Goal: Task Accomplishment & Management: Manage account settings

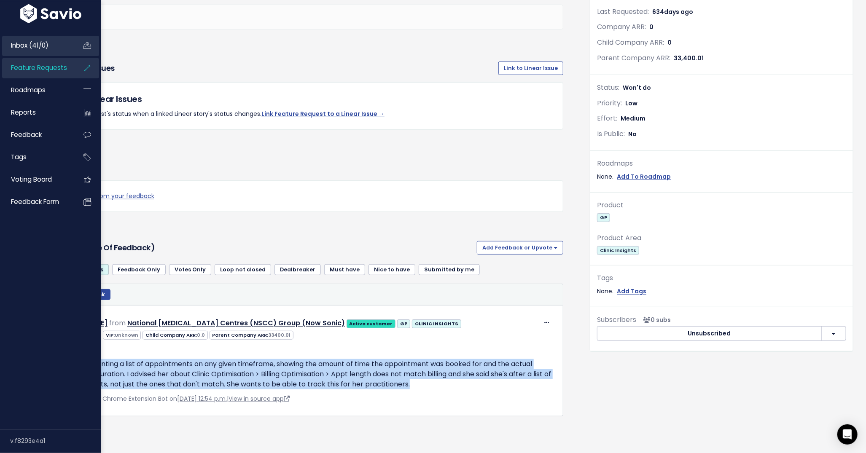
scroll to position [197, 0]
click at [38, 67] on span "Feature Requests" at bounding box center [39, 67] width 56 height 9
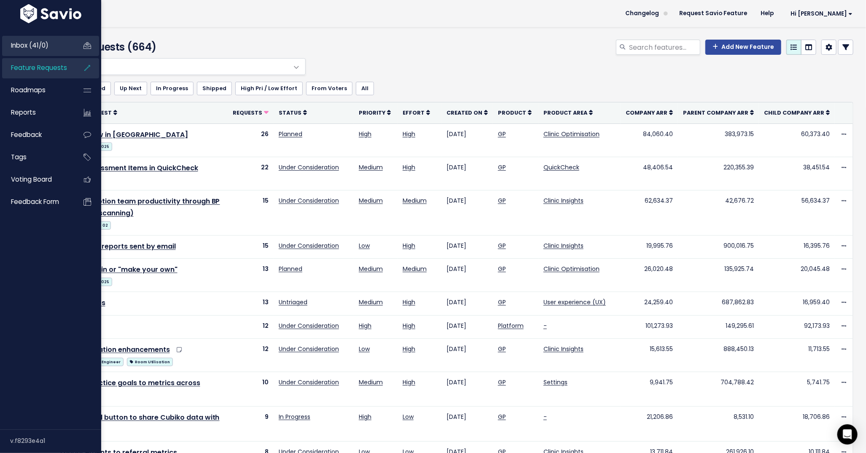
click at [14, 48] on span "Inbox (41/0)" at bounding box center [30, 45] width 38 height 9
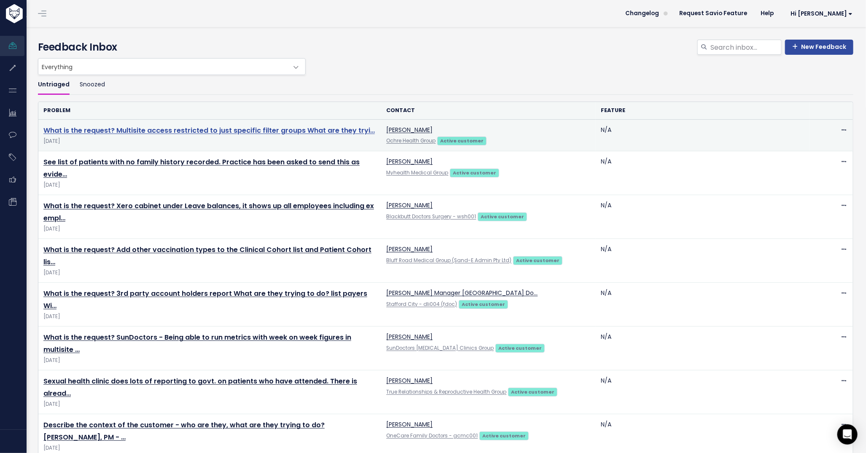
click at [345, 129] on link "What is the request? Multisite access restricted to just specific filter groups…" at bounding box center [208, 131] width 331 height 10
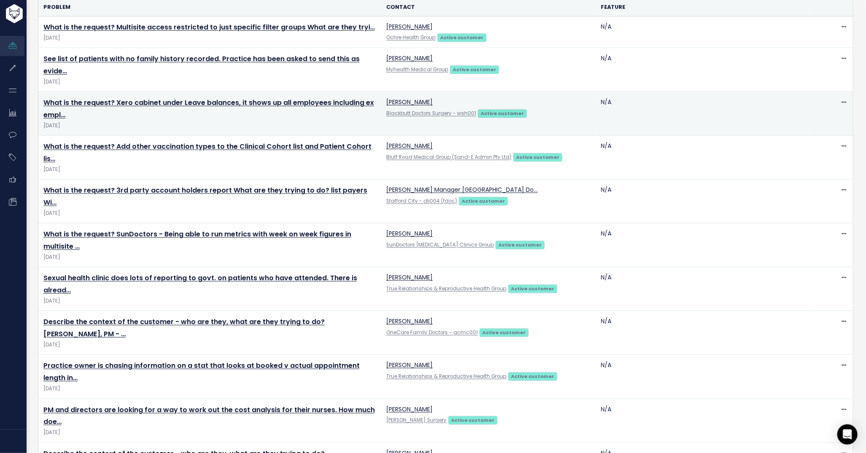
scroll to position [108, 0]
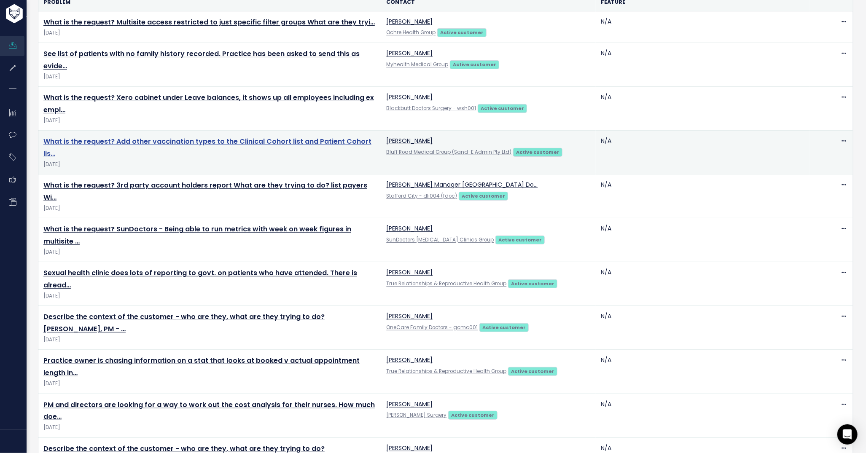
click at [349, 142] on link "What is the request? Add other vaccination types to the Clinical Cohort list an…" at bounding box center [207, 148] width 328 height 22
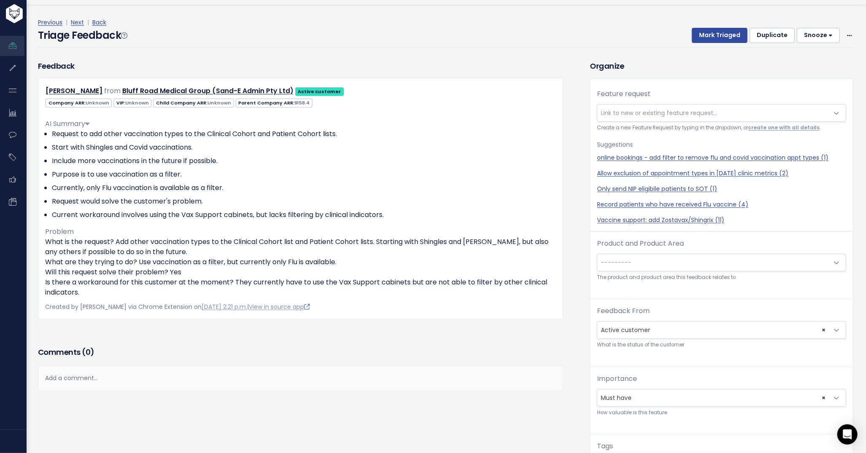
scroll to position [28, 0]
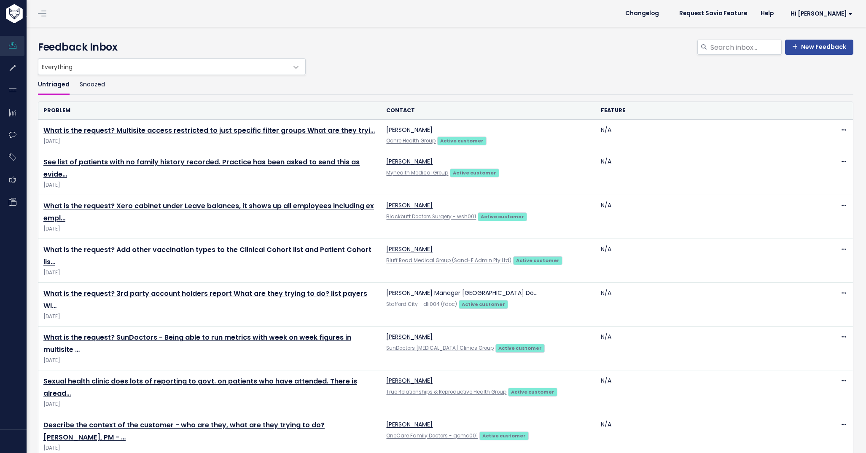
scroll to position [108, 0]
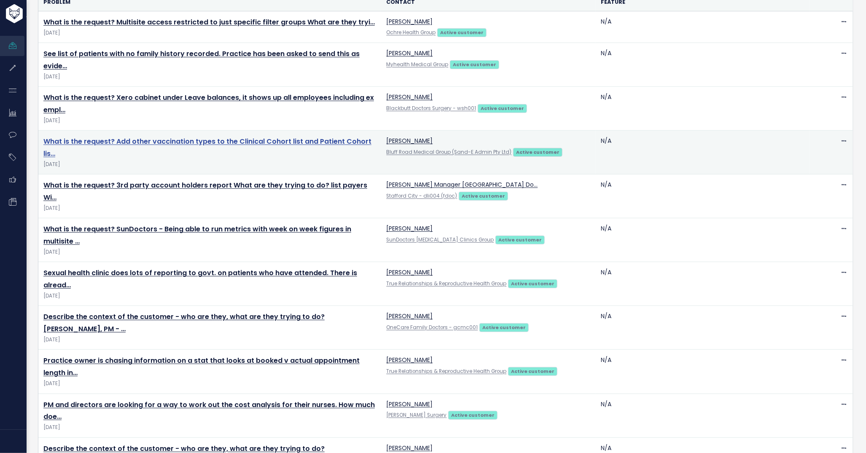
click at [198, 143] on link "What is the request? Add other vaccination types to the Clinical Cohort list an…" at bounding box center [207, 148] width 328 height 22
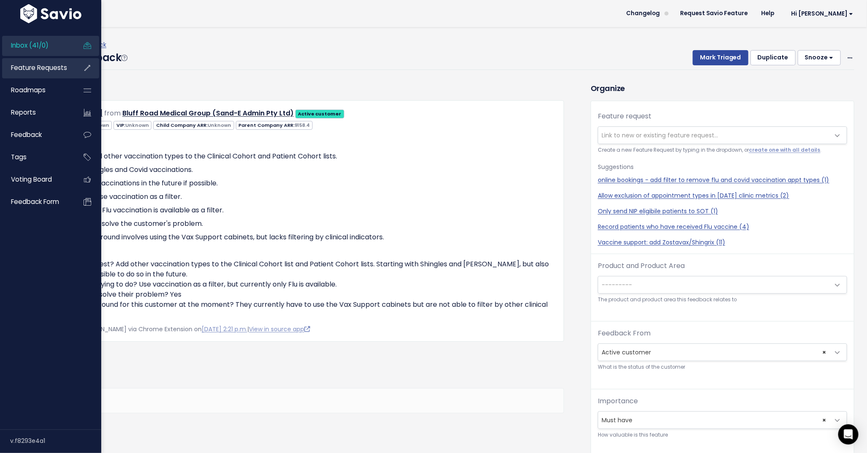
click at [29, 62] on link "Feature Requests" at bounding box center [36, 67] width 68 height 19
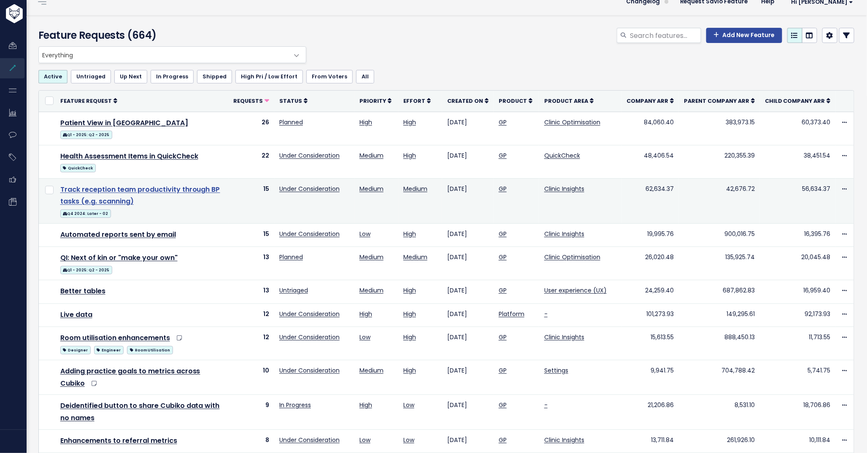
scroll to position [20, 0]
